Goal: Task Accomplishment & Management: Use online tool/utility

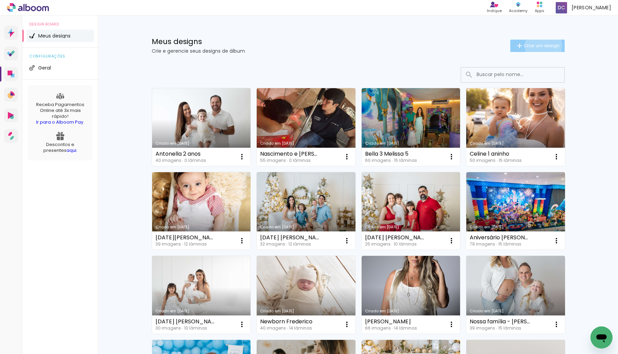
click at [542, 46] on span "Criar um design" at bounding box center [541, 45] width 36 height 4
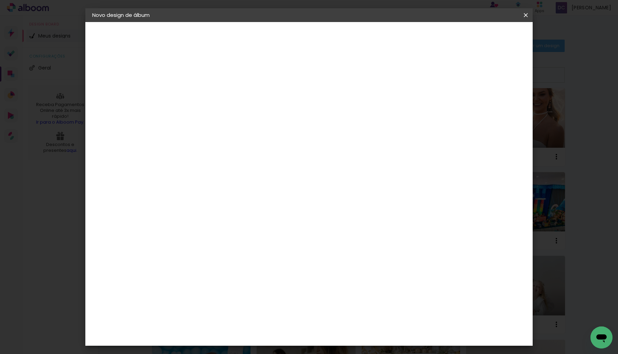
drag, startPoint x: 312, startPoint y: 104, endPoint x: 316, endPoint y: 97, distance: 8.0
click at [0, 0] on div at bounding box center [0, 0] width 0 height 0
click at [205, 96] on input at bounding box center [205, 92] width 0 height 11
type input "N"
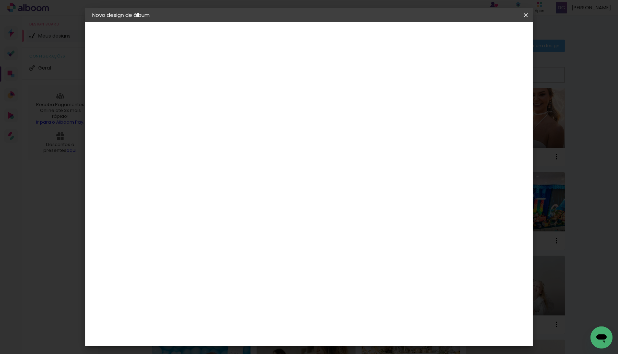
type input "Newborn [PERSON_NAME]"
type paper-input "Newborn [PERSON_NAME]"
click at [0, 0] on slot "Avançar" at bounding box center [0, 0] width 0 height 0
click at [245, 233] on div "DreambooksPro" at bounding box center [222, 236] width 45 height 6
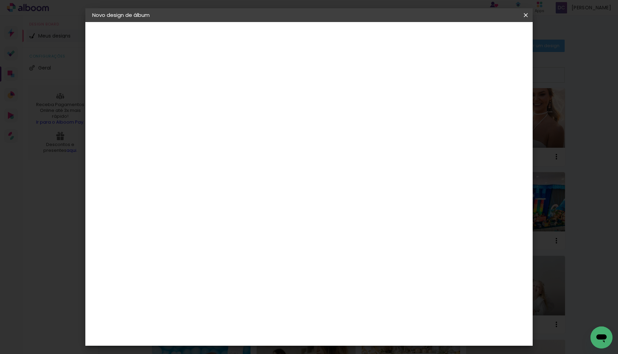
scroll to position [0, 0]
click at [0, 0] on slot "Avançar" at bounding box center [0, 0] width 0 height 0
click at [231, 116] on input "text" at bounding box center [218, 120] width 27 height 11
click at [357, 116] on paper-item "Álbum" at bounding box center [354, 114] width 138 height 14
type input "Álbum"
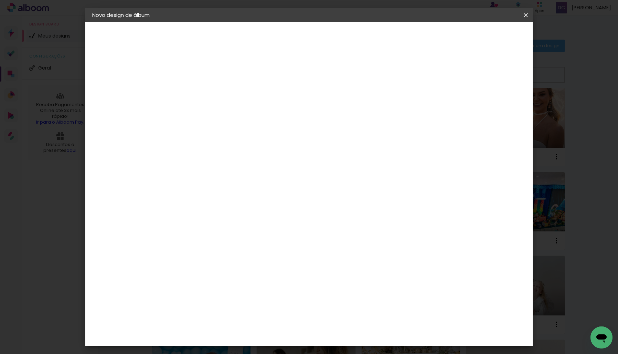
scroll to position [75, 0]
click at [251, 238] on span "25 × 25" at bounding box center [235, 245] width 32 height 14
click at [0, 0] on slot "Avançar" at bounding box center [0, 0] width 0 height 0
click at [488, 34] on span "Iniciar design" at bounding box center [471, 36] width 31 height 5
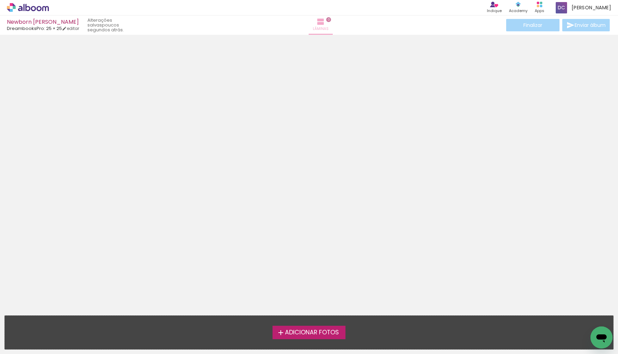
click at [316, 23] on iron-icon at bounding box center [320, 22] width 8 height 8
